Goal: Information Seeking & Learning: Learn about a topic

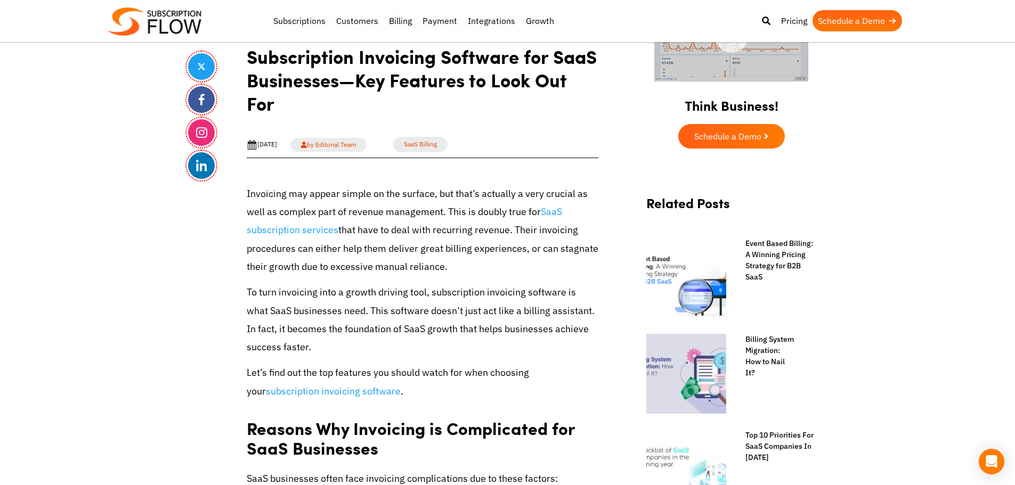
drag, startPoint x: 44, startPoint y: 280, endPoint x: 183, endPoint y: 179, distance: 172.4
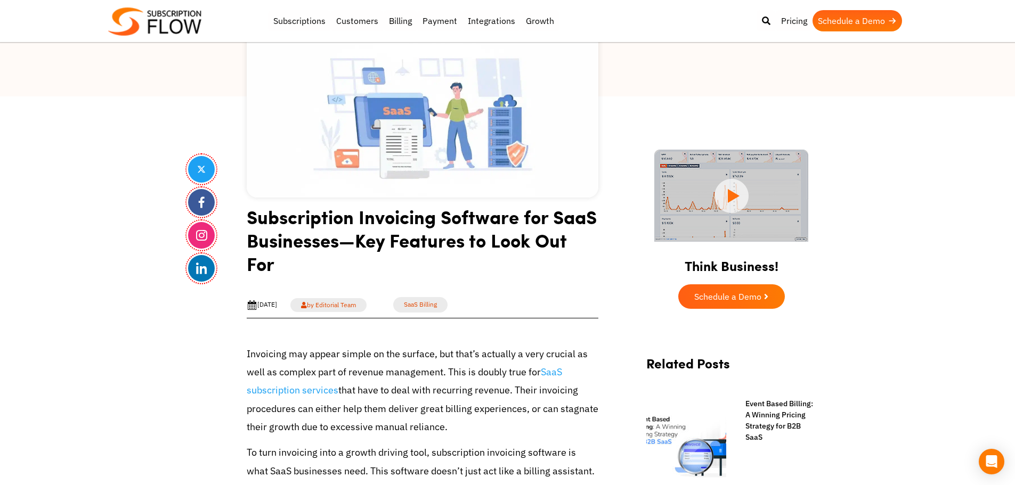
scroll to position [160, 0]
click at [375, 227] on h1 "Subscription Invoicing Software for SaaS Businesses—Key Features to Look Out For" at bounding box center [423, 244] width 352 height 78
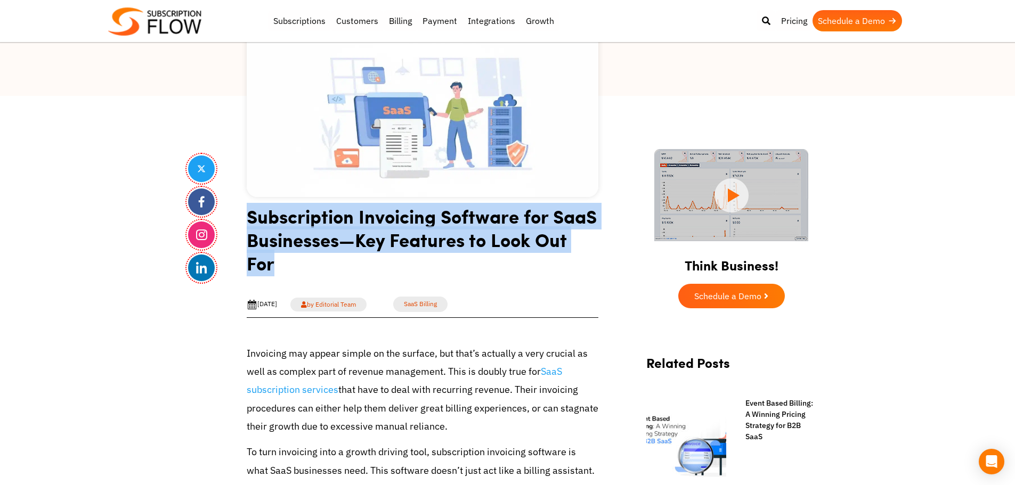
click at [375, 227] on h1 "Subscription Invoicing Software for SaaS Businesses—Key Features to Look Out For" at bounding box center [423, 244] width 352 height 78
click at [423, 230] on h1 "Subscription Invoicing Software for SaaS Businesses—Key Features to Look Out For" at bounding box center [423, 244] width 352 height 78
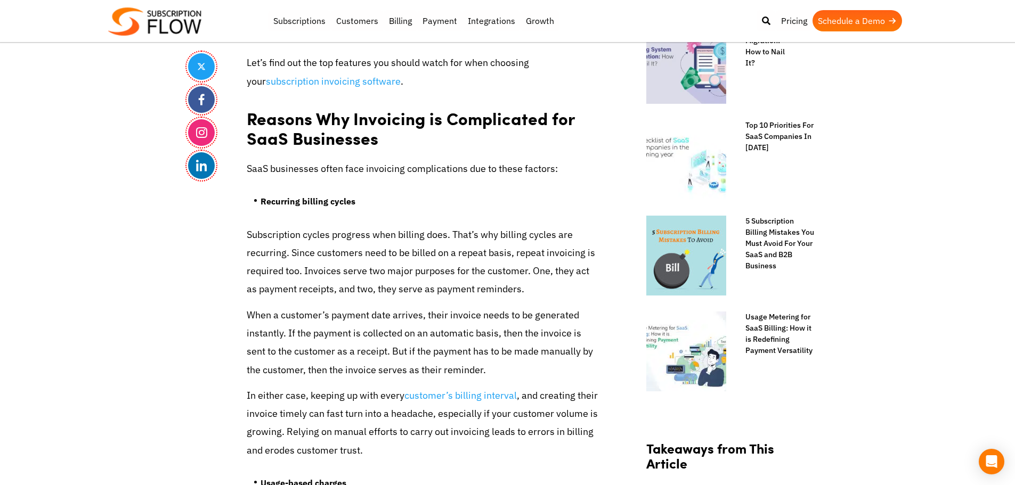
scroll to position [746, 0]
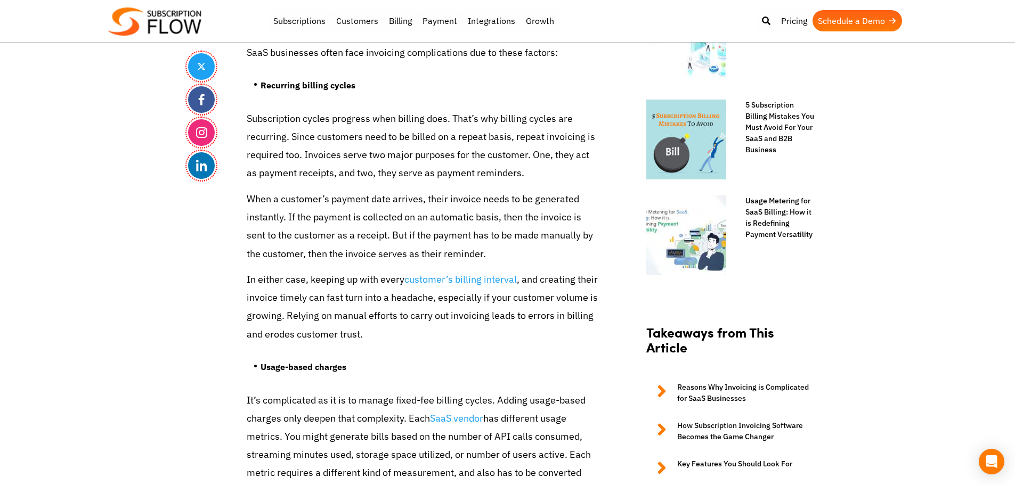
click at [289, 316] on p "In either case, keeping up with every customer’s billing interval , and creatin…" at bounding box center [423, 307] width 352 height 73
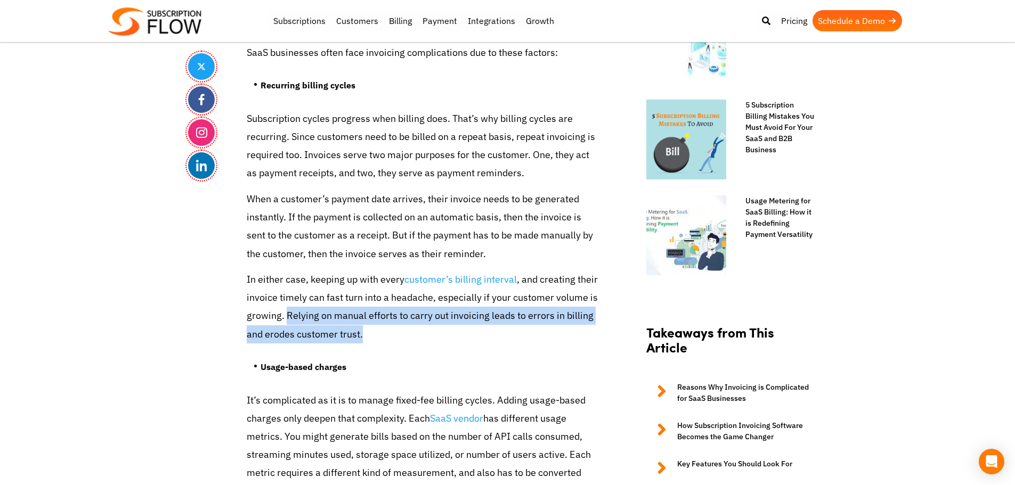
drag, startPoint x: 285, startPoint y: 316, endPoint x: 370, endPoint y: 330, distance: 85.3
click at [370, 330] on p "In either case, keeping up with every customer’s billing interval , and creatin…" at bounding box center [423, 307] width 352 height 73
click at [343, 333] on p "In either case, keeping up with every customer’s billing interval , and creatin…" at bounding box center [423, 307] width 352 height 73
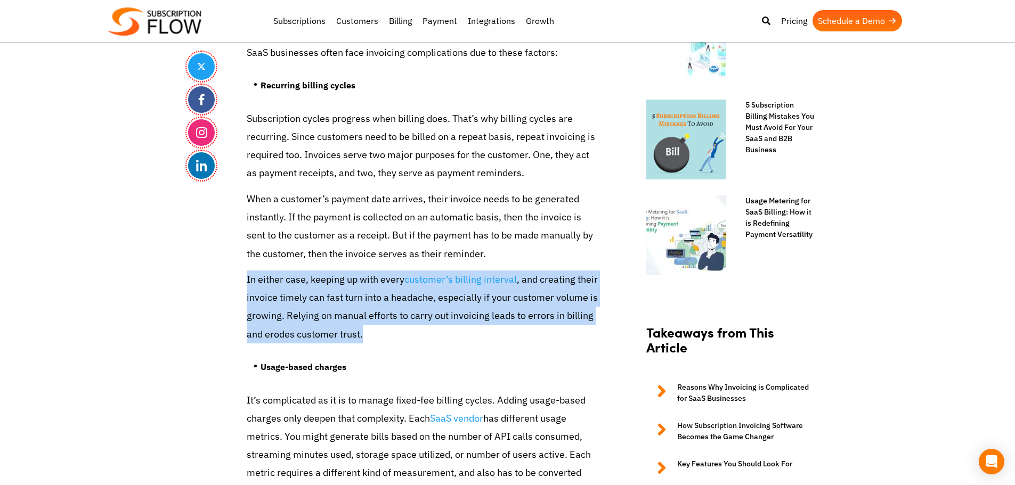
click at [343, 333] on p "In either case, keeping up with every customer’s billing interval , and creatin…" at bounding box center [423, 307] width 352 height 73
click at [333, 323] on p "In either case, keeping up with every customer’s billing interval , and creatin…" at bounding box center [423, 307] width 352 height 73
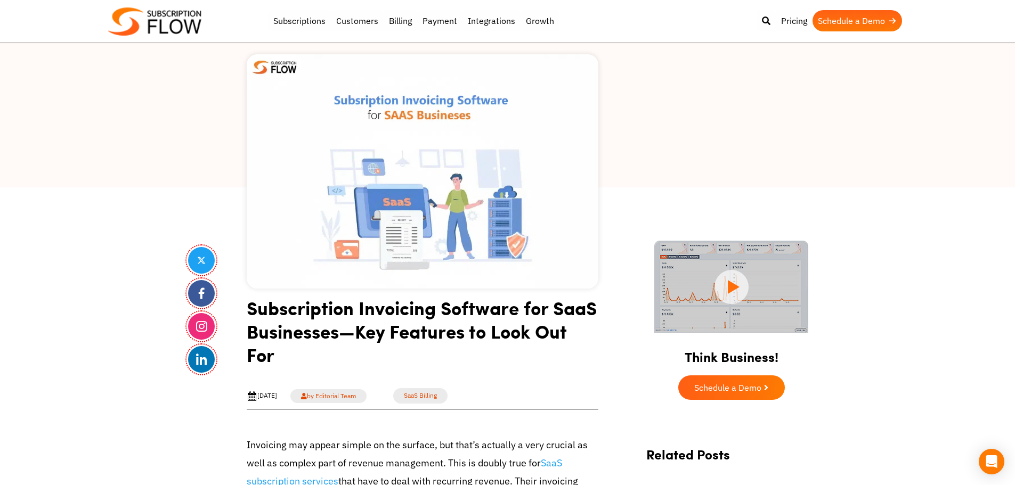
scroll to position [0, 0]
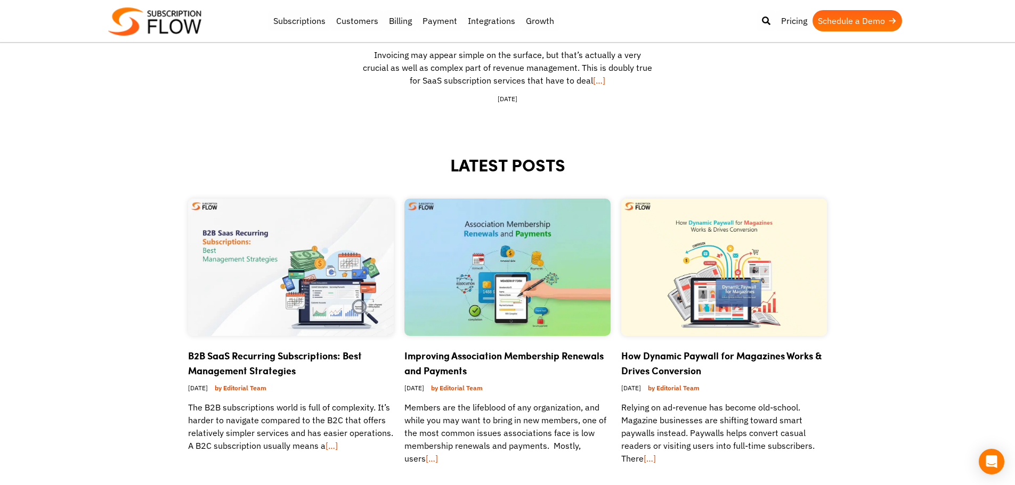
scroll to position [373, 0]
drag, startPoint x: 242, startPoint y: 348, endPoint x: 246, endPoint y: 353, distance: 5.8
drag, startPoint x: 447, startPoint y: 165, endPoint x: 573, endPoint y: 166, distance: 125.2
click at [573, 166] on h2 "LATEST POSTS" at bounding box center [507, 178] width 639 height 42
click at [507, 162] on h2 "LATEST POSTS" at bounding box center [507, 178] width 639 height 42
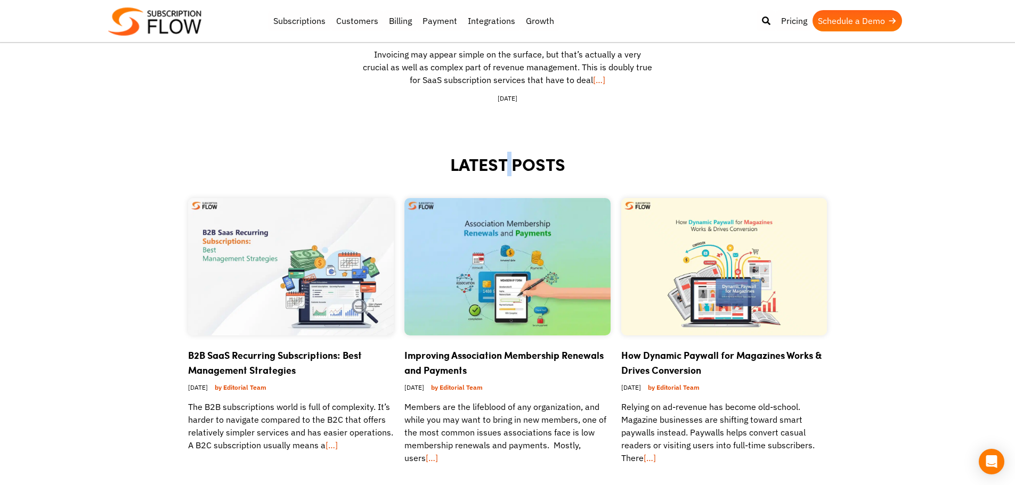
click at [507, 162] on h2 "LATEST POSTS" at bounding box center [507, 178] width 639 height 42
click at [530, 167] on h2 "LATEST POSTS" at bounding box center [507, 178] width 639 height 42
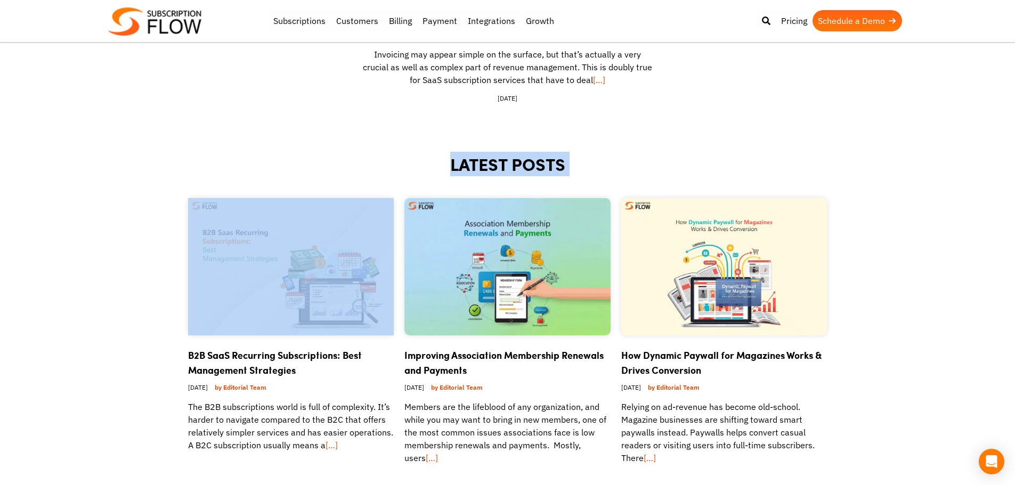
click at [530, 167] on h2 "LATEST POSTS" at bounding box center [507, 178] width 639 height 42
click at [505, 161] on h2 "LATEST POSTS" at bounding box center [507, 178] width 639 height 42
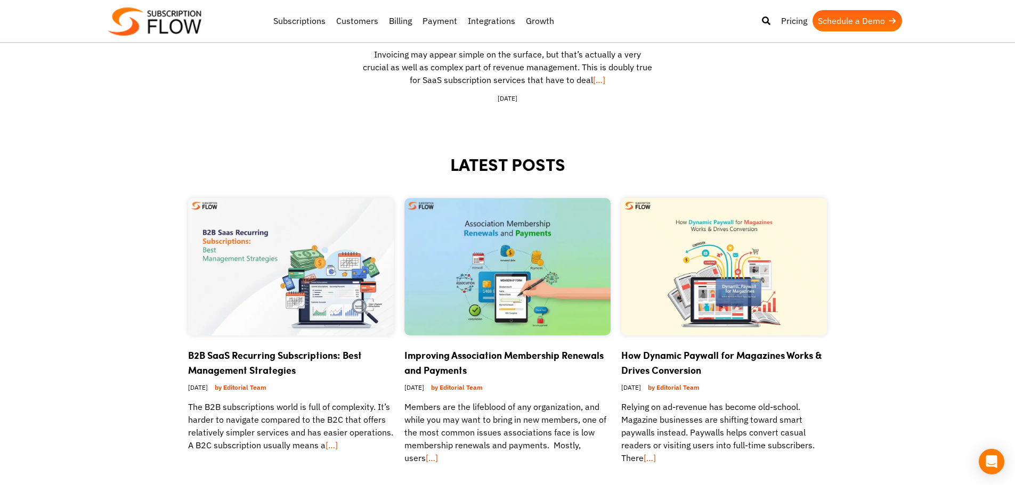
click at [508, 164] on h2 "LATEST POSTS" at bounding box center [507, 178] width 639 height 42
click at [528, 163] on h2 "LATEST POSTS" at bounding box center [507, 178] width 639 height 42
click at [508, 162] on h2 "LATEST POSTS" at bounding box center [507, 178] width 639 height 42
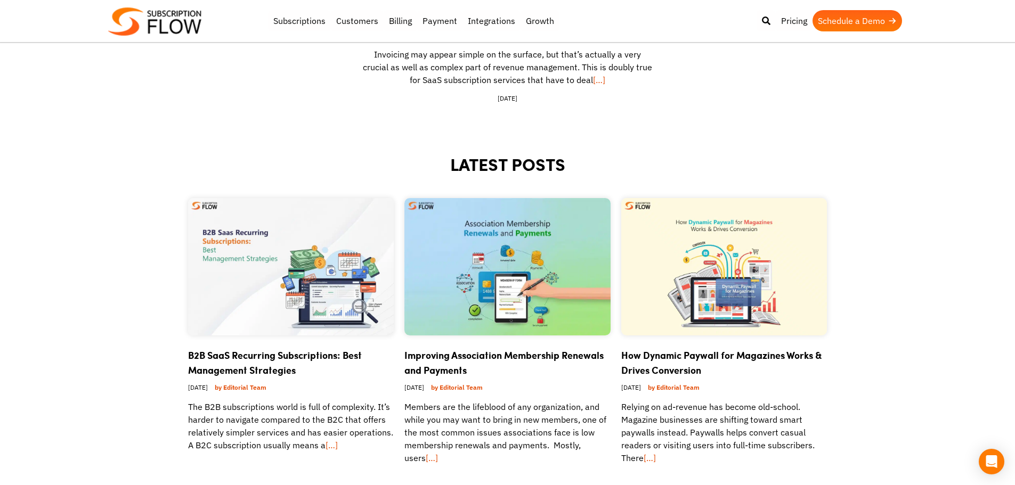
click at [519, 162] on h2 "LATEST POSTS" at bounding box center [507, 178] width 639 height 42
drag, startPoint x: 475, startPoint y: 91, endPoint x: 526, endPoint y: 96, distance: 50.9
click at [526, 96] on div "Subscription Invoicing Software for SaaS Businesses—Key Features to Look Out Fo…" at bounding box center [508, 39] width 290 height 128
click at [493, 100] on div "Oct 6th, 2025" at bounding box center [508, 99] width 290 height 10
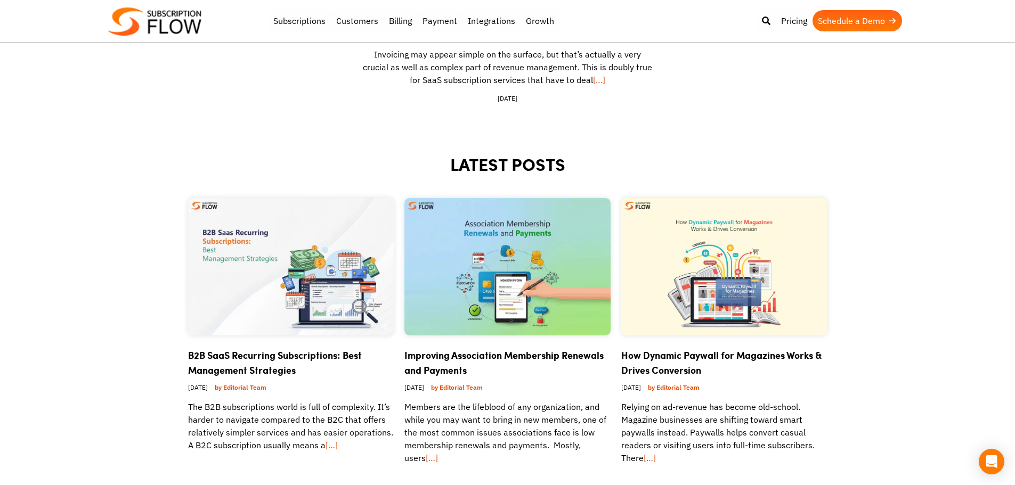
click at [520, 102] on div "Oct 6th, 2025" at bounding box center [508, 99] width 290 height 10
click at [508, 103] on div "Oct 6th, 2025" at bounding box center [508, 99] width 290 height 10
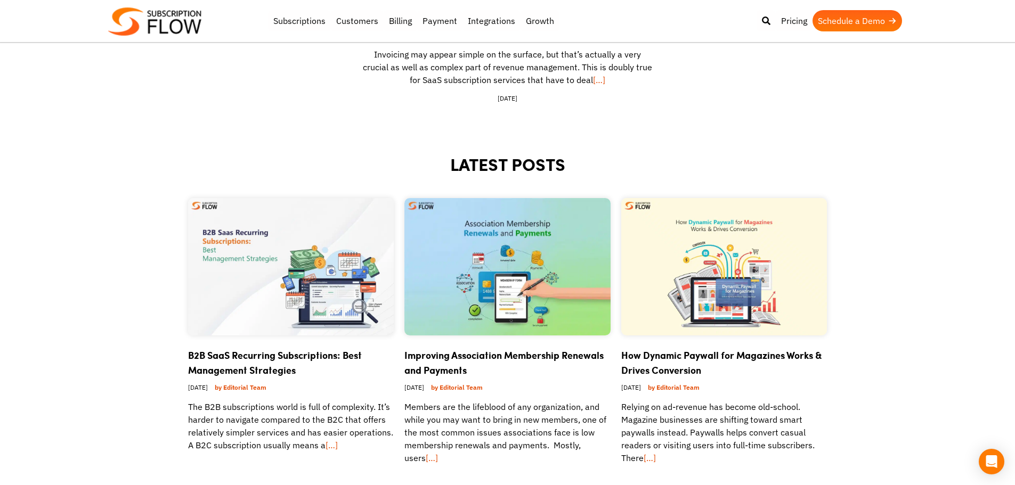
click at [484, 100] on div "Oct 6th, 2025" at bounding box center [508, 99] width 290 height 10
click at [518, 100] on div "Oct 6th, 2025" at bounding box center [508, 99] width 290 height 10
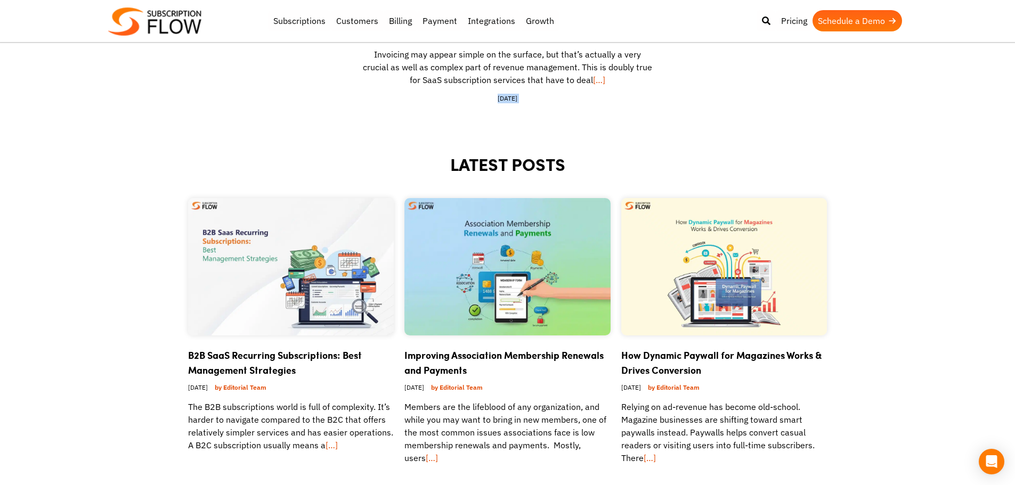
drag, startPoint x: 485, startPoint y: 97, endPoint x: 554, endPoint y: 97, distance: 68.7
click at [554, 97] on div "Oct 6th, 2025" at bounding box center [508, 99] width 290 height 10
click at [513, 97] on div "Oct 6th, 2025" at bounding box center [508, 99] width 290 height 10
click at [508, 97] on div "Oct 6th, 2025" at bounding box center [508, 99] width 290 height 10
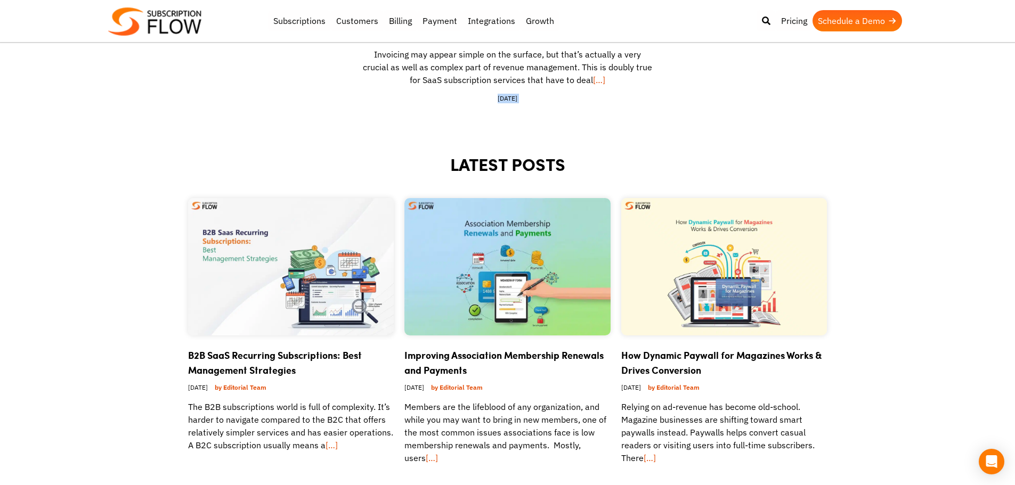
click at [508, 97] on div "Oct 6th, 2025" at bounding box center [508, 99] width 290 height 10
click at [512, 100] on div "Oct 6th, 2025" at bounding box center [508, 99] width 290 height 10
click at [512, 101] on div "Oct 6th, 2025" at bounding box center [508, 99] width 290 height 10
click at [510, 101] on div "Oct 6th, 2025" at bounding box center [508, 99] width 290 height 10
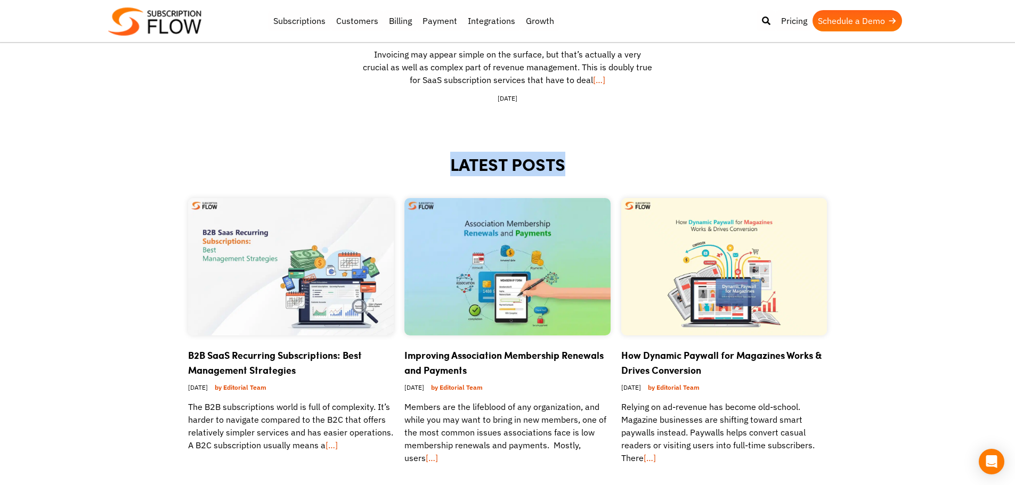
drag, startPoint x: 444, startPoint y: 173, endPoint x: 601, endPoint y: 171, distance: 157.7
click at [601, 171] on h2 "LATEST POSTS" at bounding box center [507, 178] width 639 height 42
click at [503, 165] on h2 "LATEST POSTS" at bounding box center [507, 178] width 639 height 42
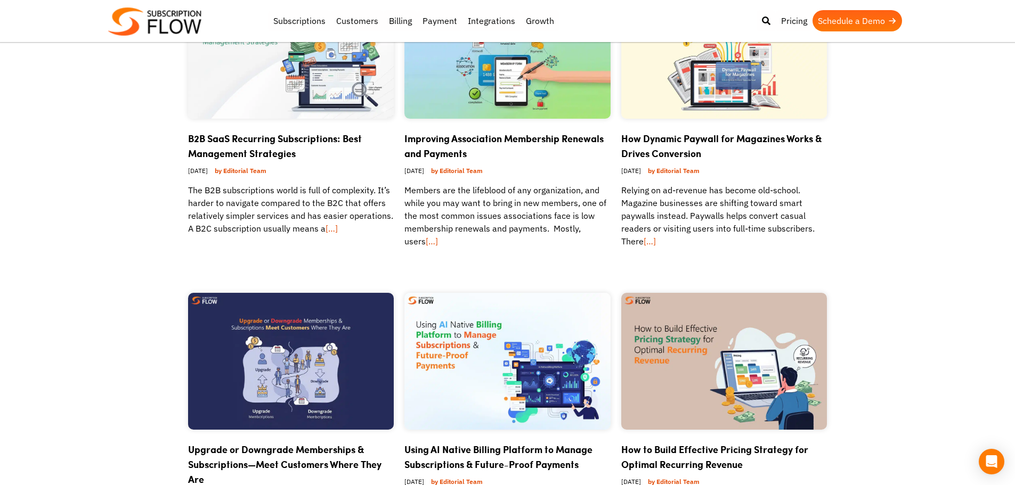
scroll to position [746, 0]
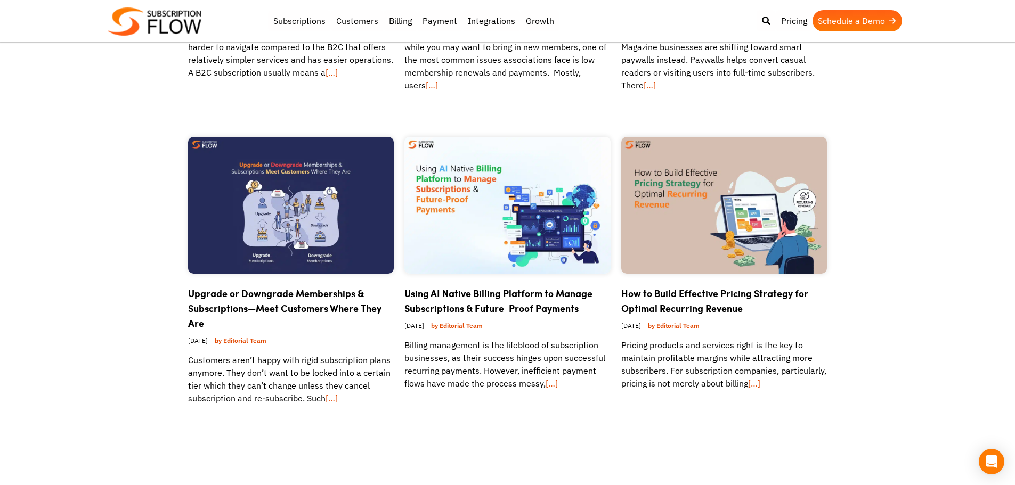
click at [451, 179] on img at bounding box center [507, 205] width 206 height 137
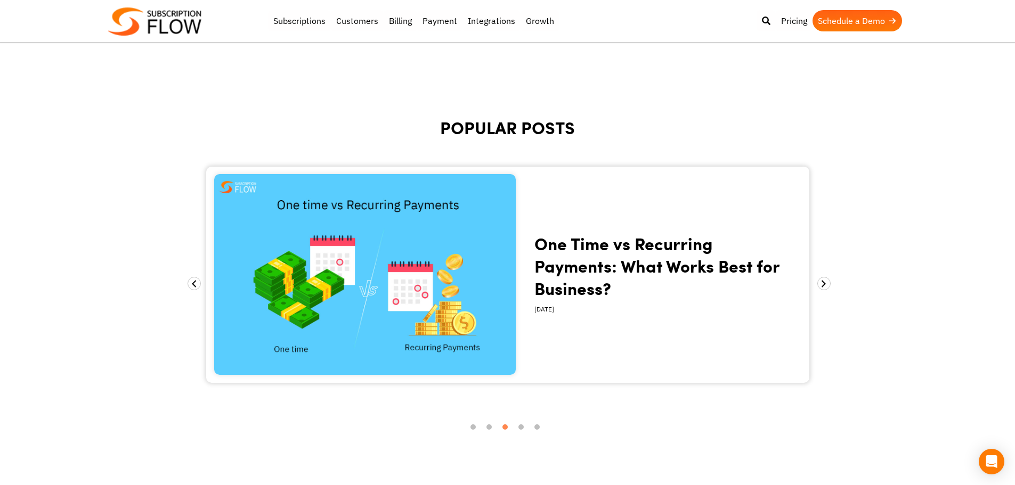
drag, startPoint x: 844, startPoint y: 132, endPoint x: 844, endPoint y: 101, distance: 30.9
click at [844, 132] on body "Support Login Best Subscription Management and Billing Software 2023 Subscripti…" at bounding box center [507, 219] width 1015 height 2675
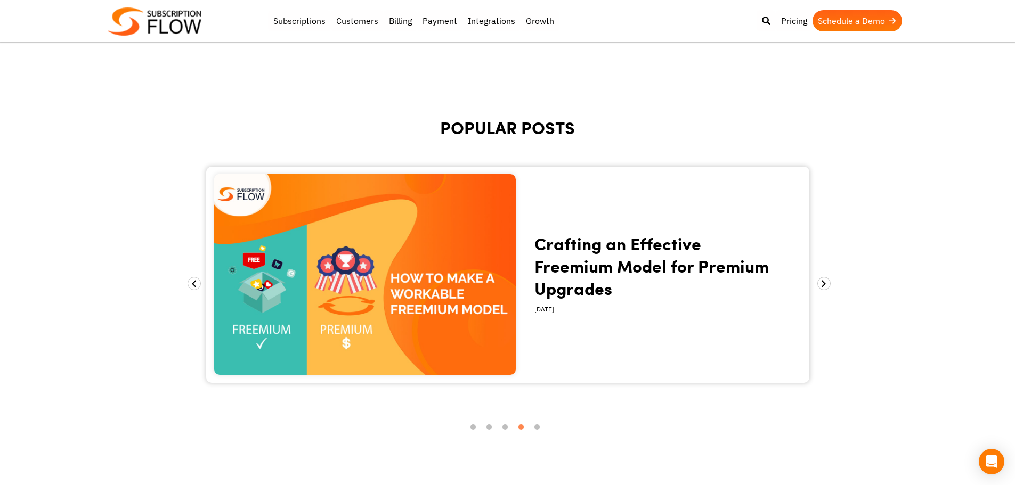
drag, startPoint x: 961, startPoint y: 166, endPoint x: 896, endPoint y: 13, distance: 166.3
click at [961, 166] on body "Support Login Best Subscription Management and Billing Software 2023 Subscripti…" at bounding box center [507, 219] width 1015 height 2675
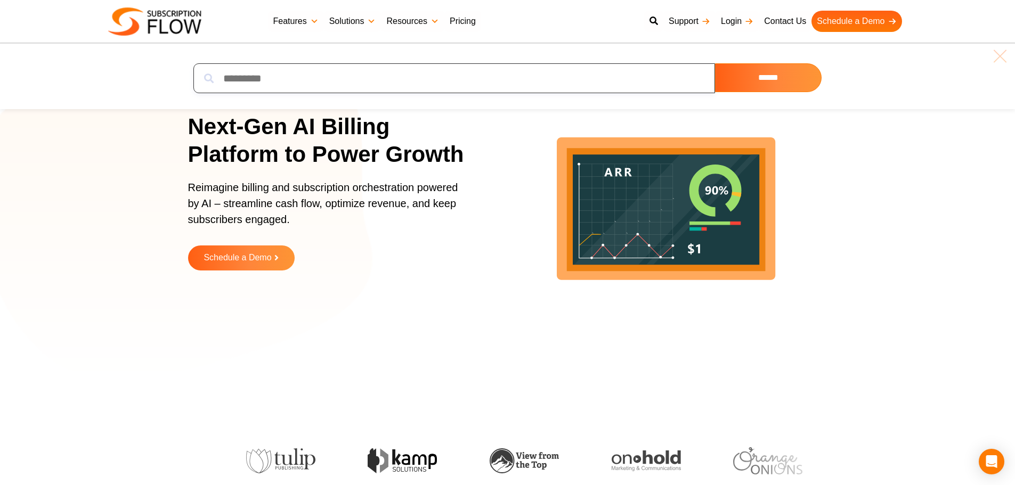
click at [285, 76] on input "search" at bounding box center [453, 78] width 521 height 30
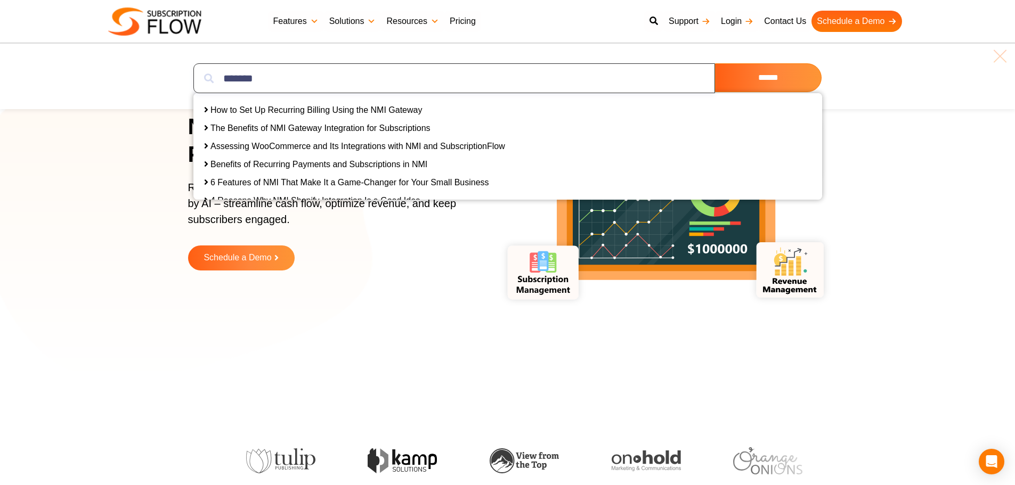
type input "********"
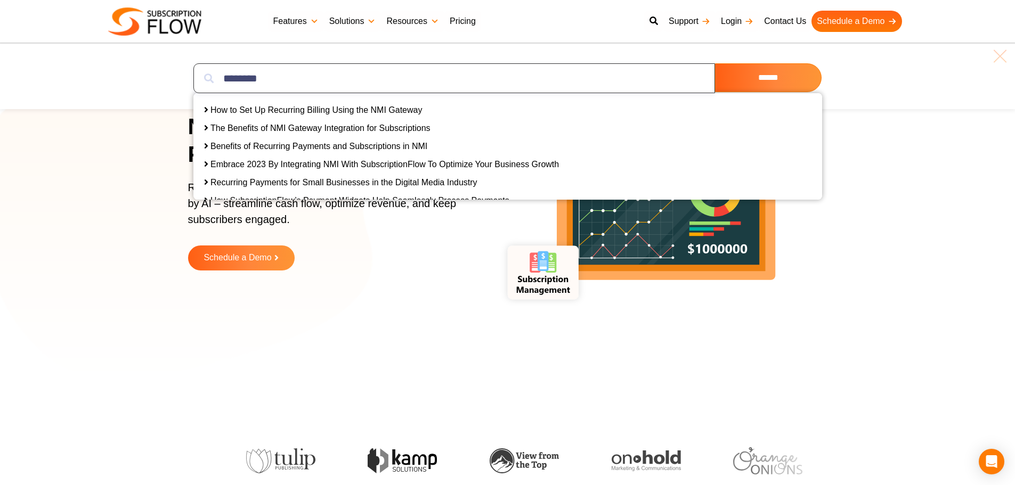
click at [239, 73] on input "********" at bounding box center [453, 78] width 521 height 30
